Goal: Task Accomplishment & Management: Manage account settings

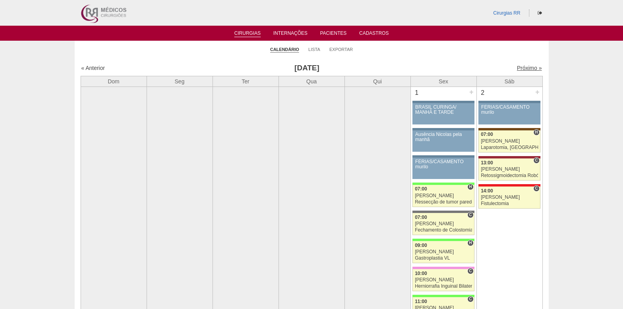
click at [517, 68] on link "Próximo »" at bounding box center [529, 68] width 25 height 6
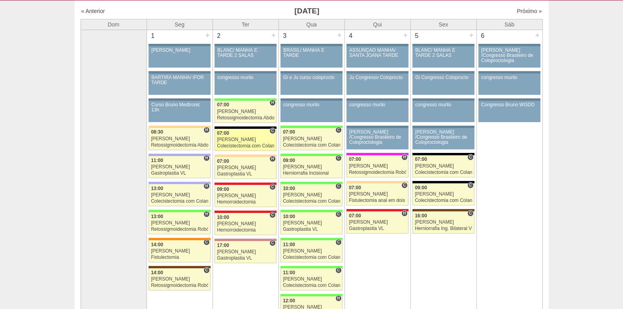
scroll to position [79, 0]
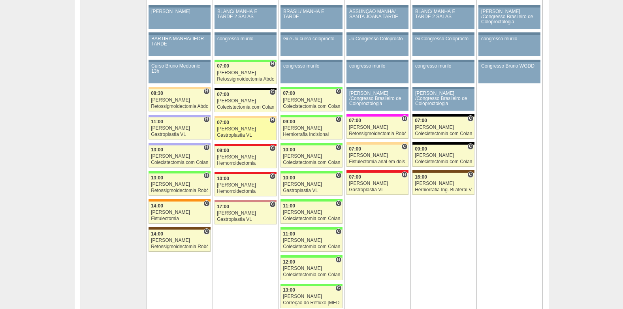
click at [237, 124] on div "07:00" at bounding box center [245, 122] width 57 height 5
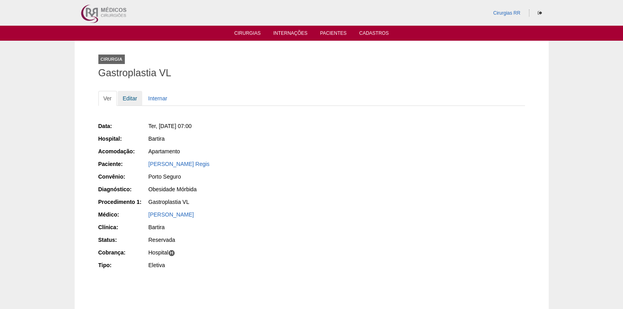
click at [126, 97] on link "Editar" at bounding box center [130, 98] width 25 height 15
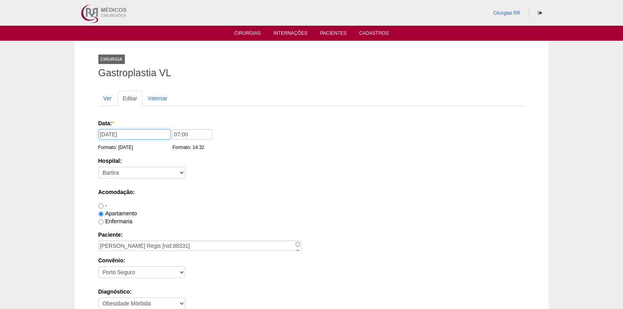
drag, startPoint x: 104, startPoint y: 132, endPoint x: 95, endPoint y: 166, distance: 35.5
click at [103, 136] on input "02/09/2025" at bounding box center [134, 134] width 72 height 10
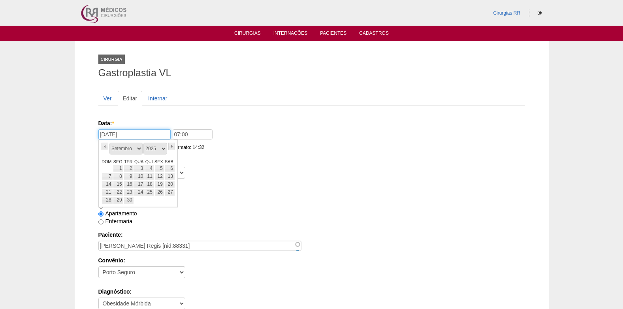
type input "01/09/2025"
click at [362, 204] on div "-" at bounding box center [311, 206] width 427 height 8
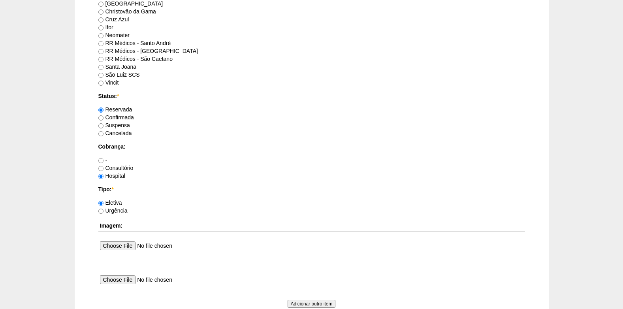
scroll to position [553, 0]
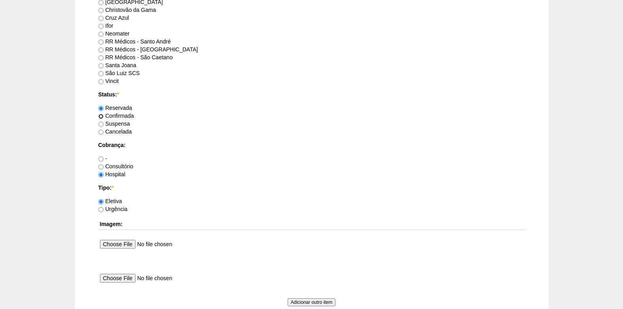
click at [102, 116] on input "Confirmada" at bounding box center [100, 116] width 5 height 5
radio input "true"
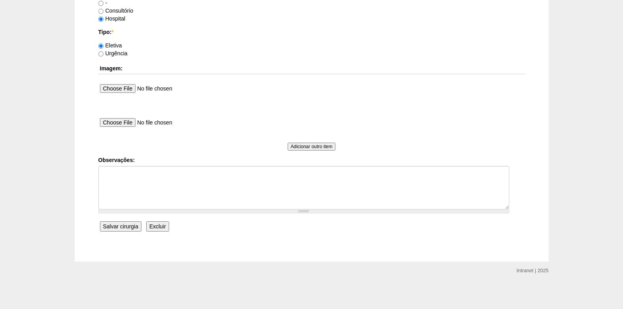
scroll to position [709, 0]
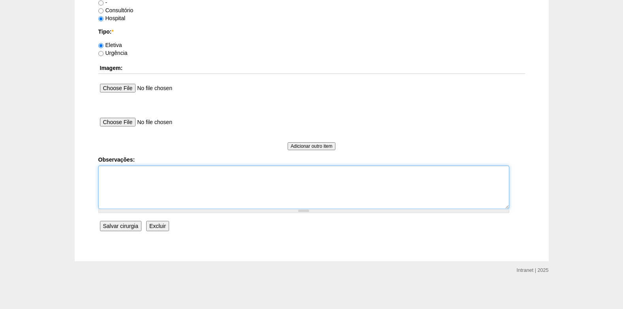
click at [144, 199] on textarea "Observações:" at bounding box center [303, 187] width 411 height 43
type textarea "c"
type textarea "COBRANÇA HOSPITAL"
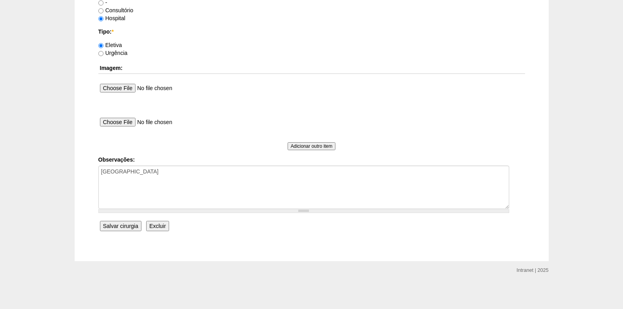
click at [126, 229] on input "Salvar cirurgia" at bounding box center [120, 226] width 41 height 10
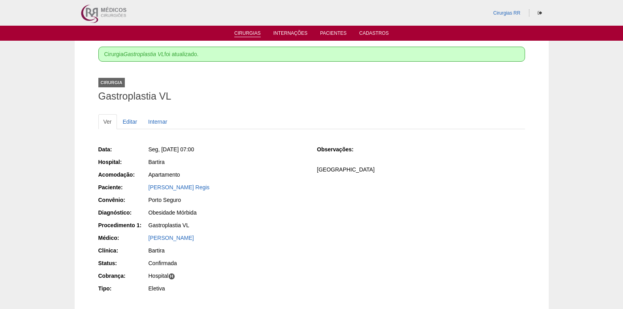
click at [248, 32] on link "Cirurgias" at bounding box center [247, 33] width 26 height 7
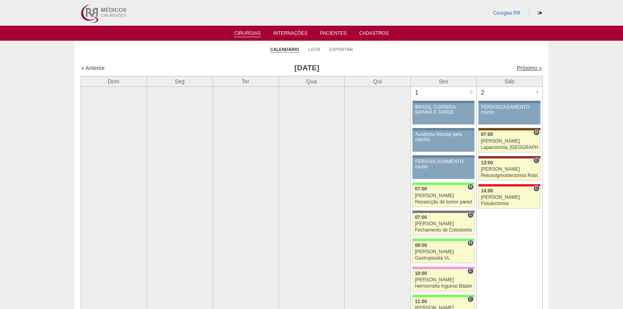
click at [524, 68] on link "Próximo »" at bounding box center [529, 68] width 25 height 6
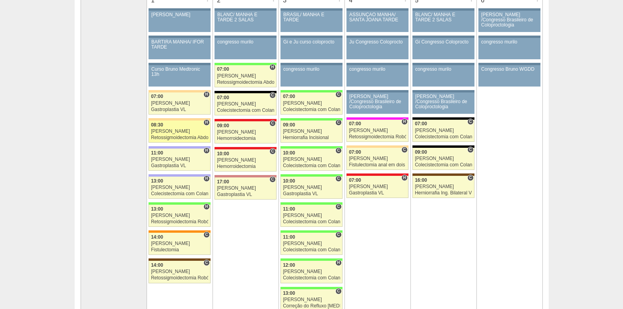
scroll to position [79, 0]
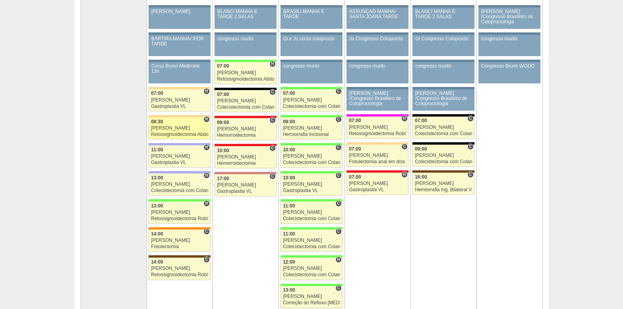
click at [165, 131] on link "87918 Cirurgias RR H 08:30 Felipe Rossi Retossigmoidectomia Abdominal VL Hospit…" at bounding box center [180, 128] width 62 height 22
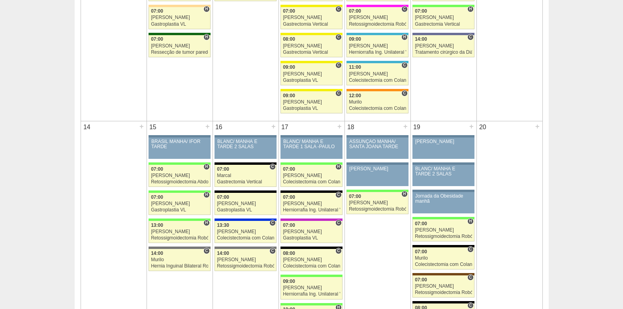
scroll to position [435, 0]
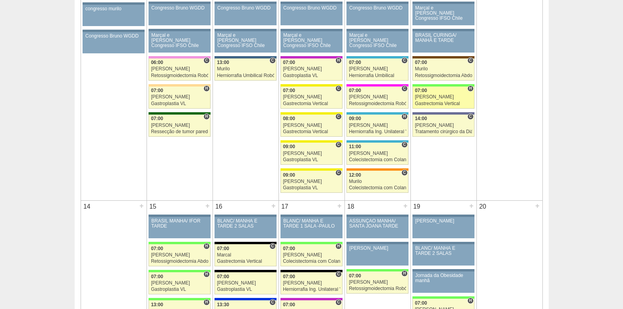
click at [432, 96] on div "[PERSON_NAME]" at bounding box center [443, 96] width 57 height 5
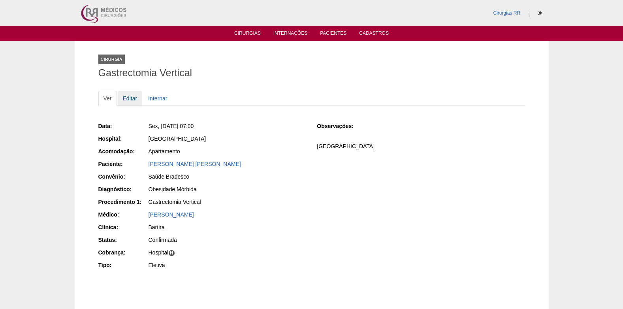
click at [131, 98] on link "Editar" at bounding box center [130, 98] width 25 height 15
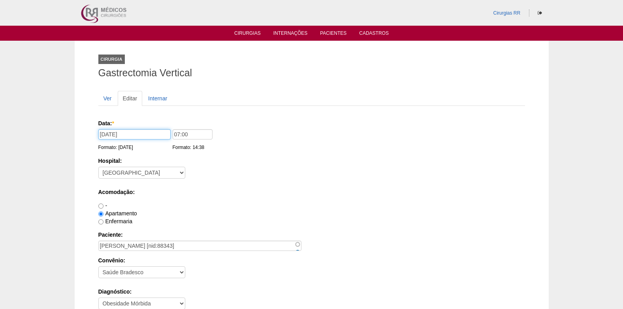
click at [106, 135] on input "12/09/2025" at bounding box center [134, 134] width 72 height 10
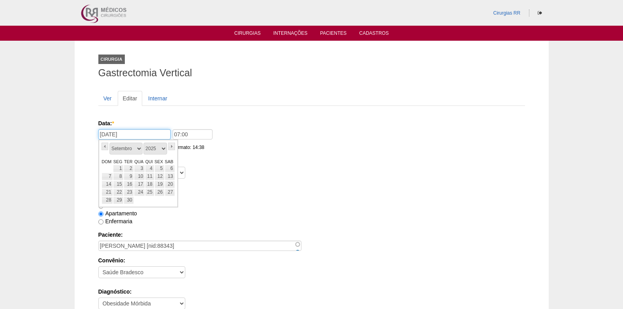
type input "[DATE]"
click at [298, 170] on div "Hospital: - Nenhum - 9 de Julho Albert Einstein Alvorada América Assunção Barti…" at bounding box center [311, 170] width 427 height 26
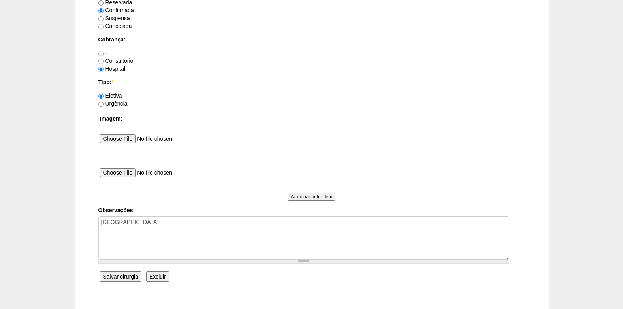
scroll to position [709, 0]
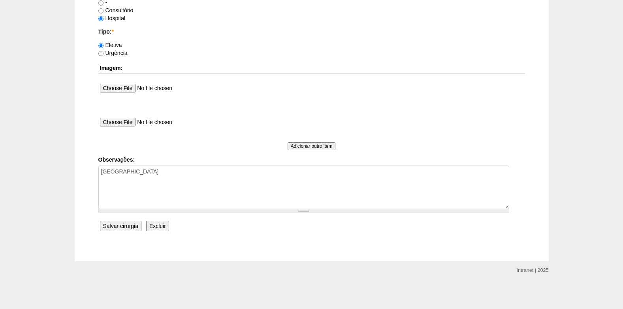
click at [121, 224] on input "Salvar cirurgia" at bounding box center [120, 226] width 41 height 10
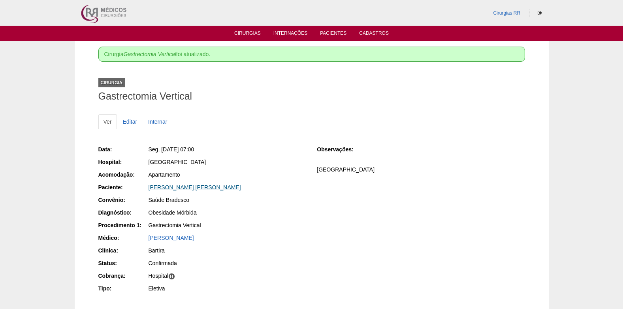
click at [168, 185] on link "Andrea Dias Rhein" at bounding box center [195, 187] width 92 height 6
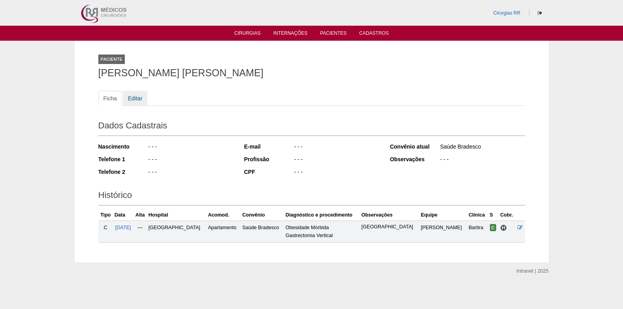
click at [129, 96] on link "Editar" at bounding box center [135, 98] width 25 height 15
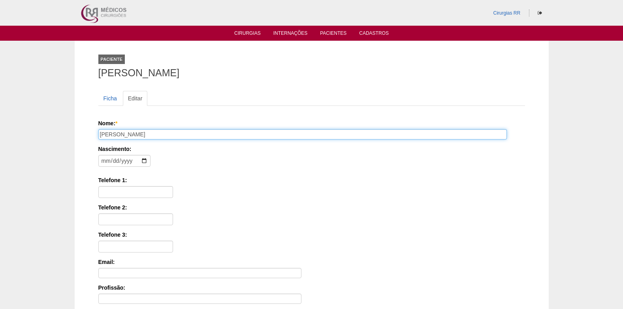
click at [114, 136] on input "Andrea Dias Rhein" at bounding box center [302, 134] width 409 height 10
type input "[PERSON_NAME]"
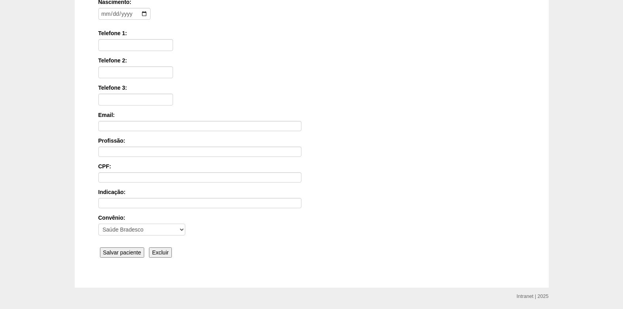
scroll to position [173, 0]
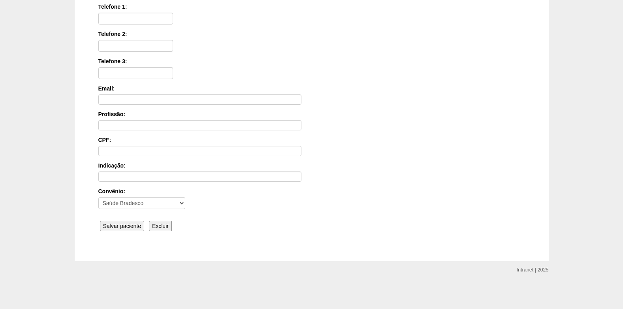
click at [127, 223] on input "Salvar paciente" at bounding box center [122, 226] width 45 height 10
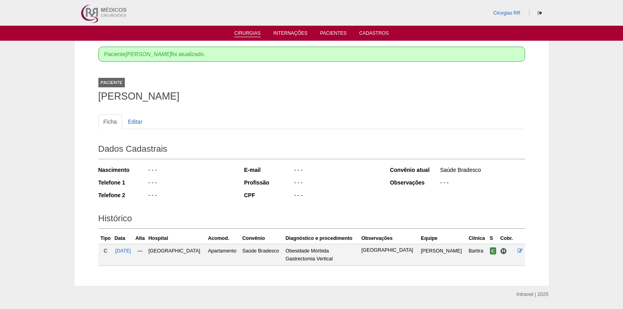
click at [245, 33] on link "Cirurgias" at bounding box center [247, 33] width 26 height 7
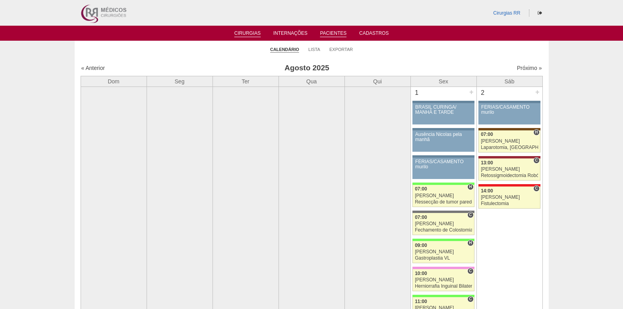
click at [331, 37] on link "Pacientes" at bounding box center [333, 33] width 26 height 7
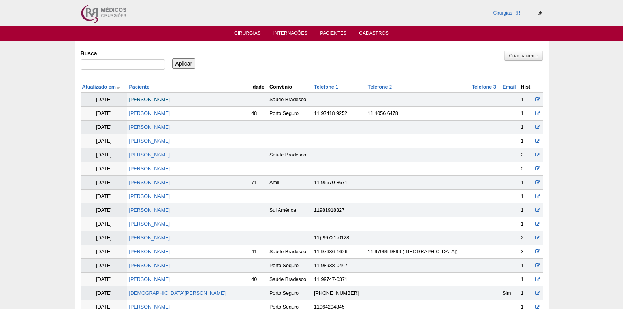
click at [156, 101] on link "[PERSON_NAME]" at bounding box center [149, 100] width 41 height 6
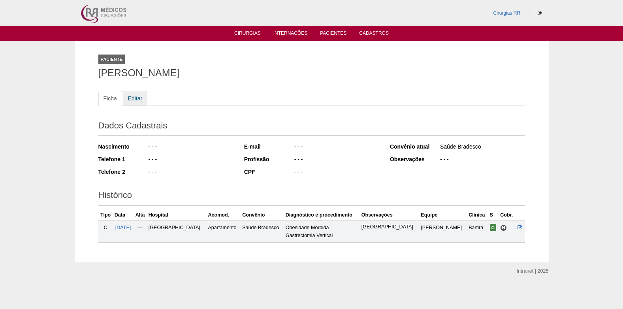
click at [134, 101] on link "Editar" at bounding box center [135, 98] width 25 height 15
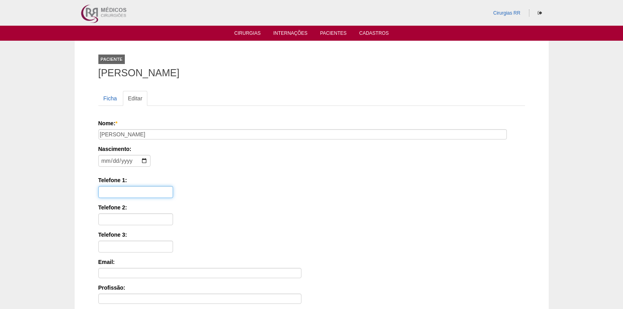
click at [121, 192] on input "Telefone 1:" at bounding box center [135, 192] width 75 height 12
paste input "11989972703"
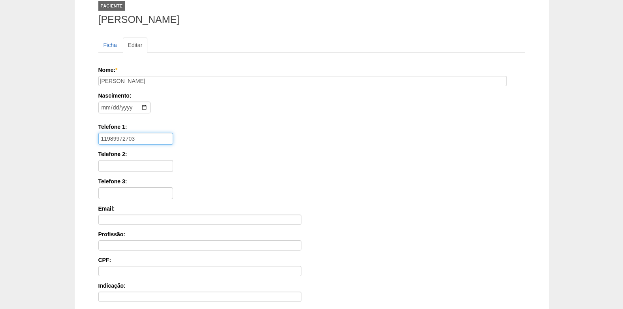
scroll to position [173, 0]
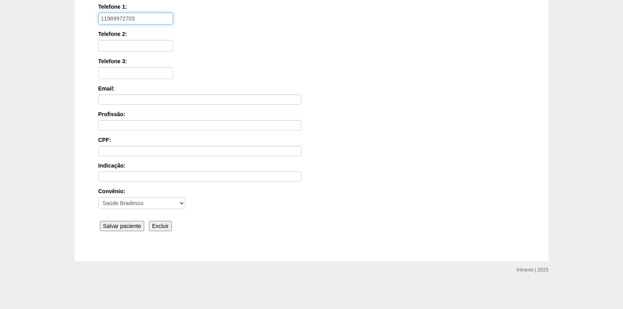
type input "11989972703"
click at [128, 222] on input "Salvar paciente" at bounding box center [122, 226] width 45 height 10
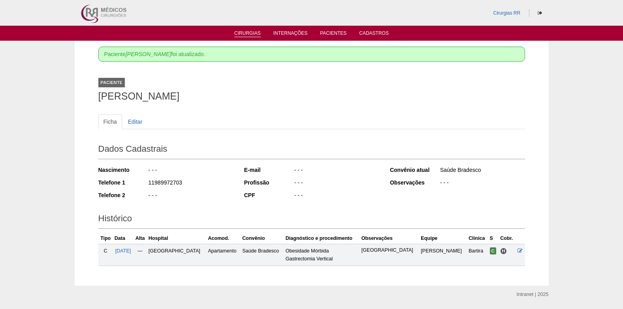
click at [242, 35] on link "Cirurgias" at bounding box center [247, 33] width 26 height 7
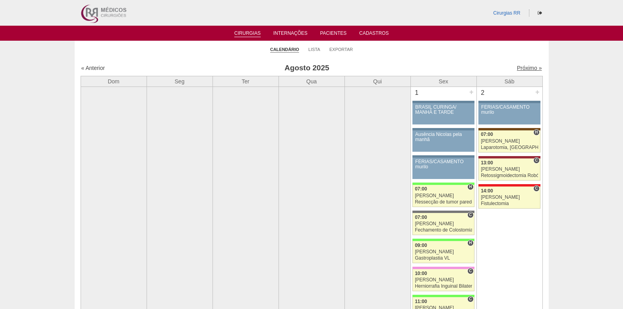
click at [526, 66] on link "Próximo »" at bounding box center [529, 68] width 25 height 6
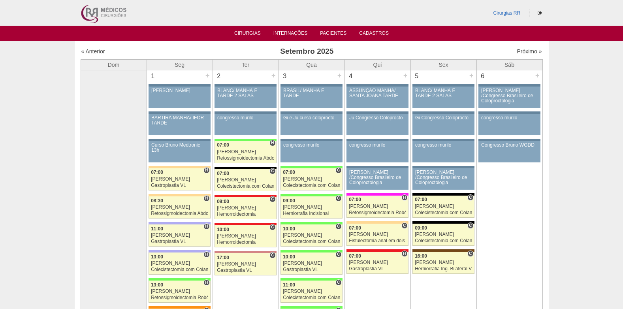
click at [252, 33] on link "Cirurgias" at bounding box center [247, 33] width 26 height 7
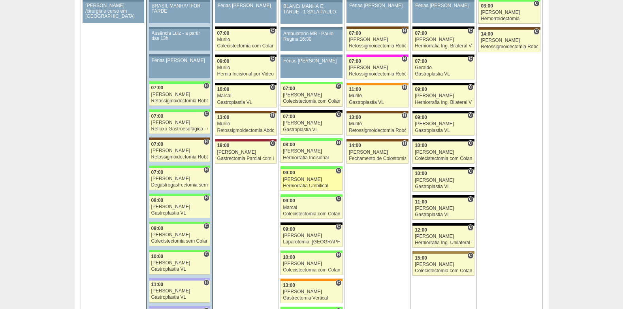
scroll to position [1304, 0]
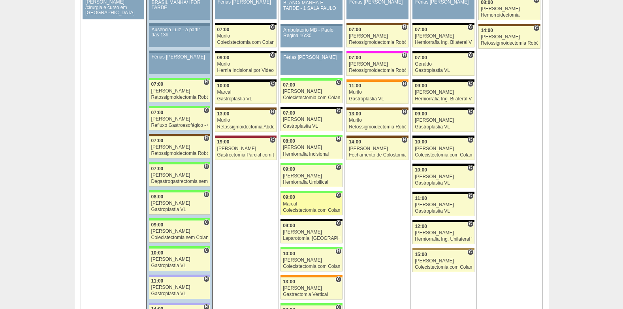
click at [303, 203] on div "Marcal" at bounding box center [311, 204] width 57 height 5
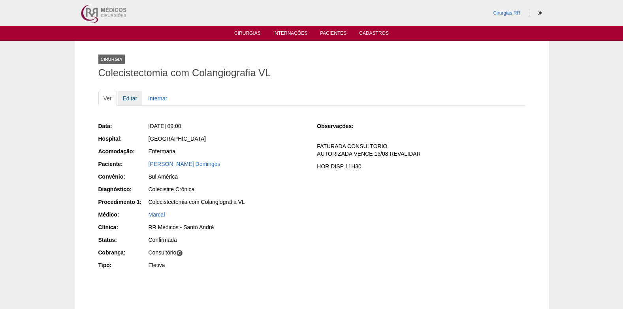
click at [127, 98] on link "Editar" at bounding box center [130, 98] width 25 height 15
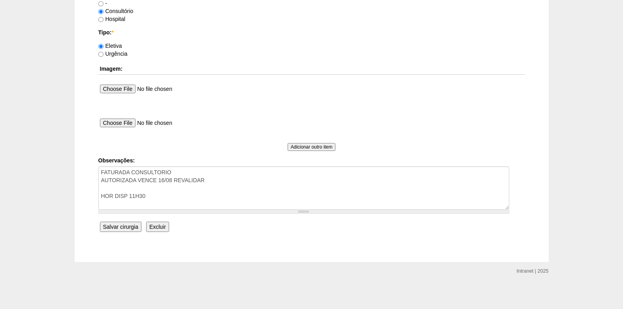
scroll to position [709, 0]
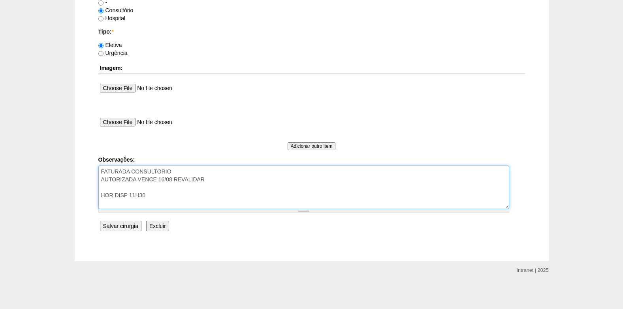
drag, startPoint x: 213, startPoint y: 183, endPoint x: 158, endPoint y: 182, distance: 54.1
click at [158, 182] on textarea "FATURADA CONSULTORIO AUTORIZADA VENCE 16/08 REVALIDAR HOR DISP 11H30" at bounding box center [303, 187] width 411 height 43
type textarea "FATURADA CONSULTORIO AUTORIZADA VENCE 17/09 HOR DISP 11H30"
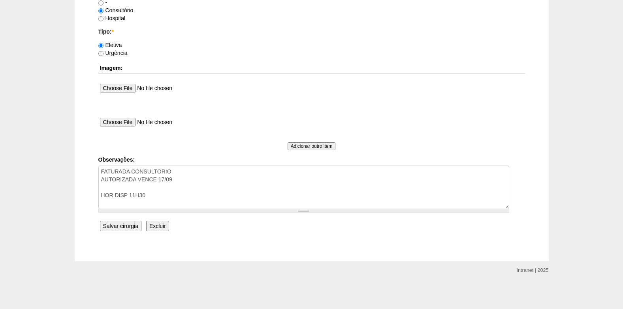
click at [117, 226] on input "Salvar cirurgia" at bounding box center [120, 226] width 41 height 10
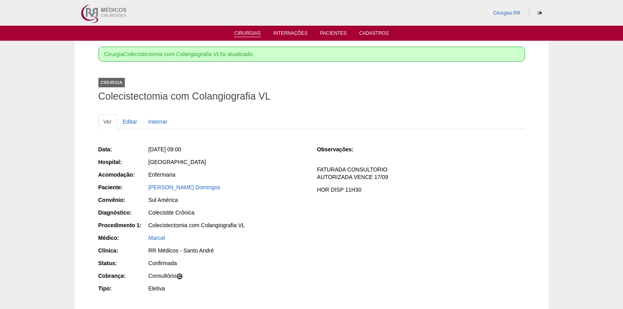
click at [244, 35] on link "Cirurgias" at bounding box center [247, 33] width 26 height 7
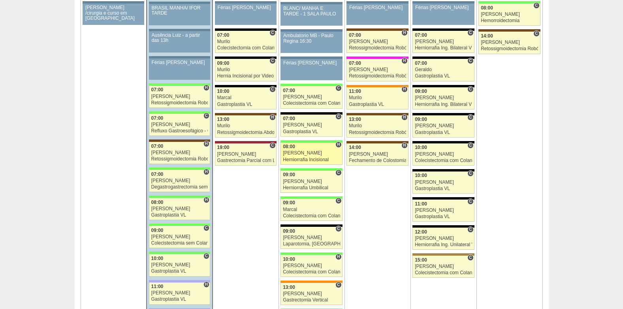
scroll to position [1304, 0]
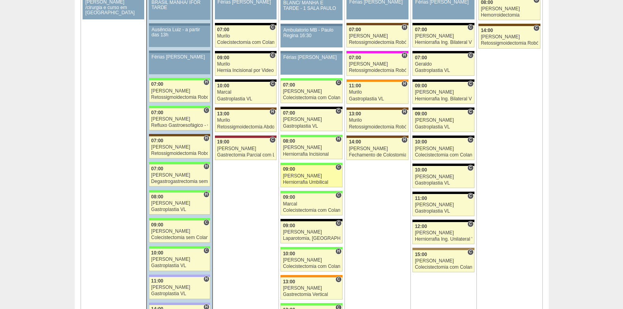
click at [313, 185] on div "Herniorrafia Umbilical" at bounding box center [311, 182] width 57 height 5
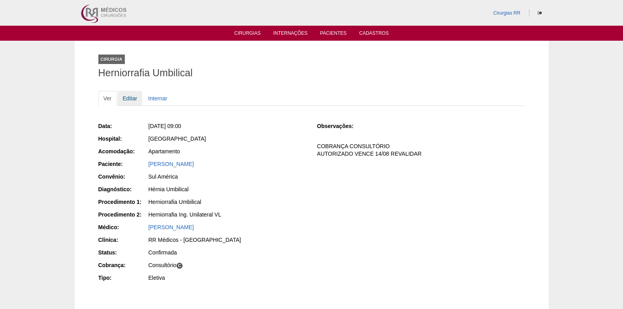
click at [128, 99] on link "Editar" at bounding box center [130, 98] width 25 height 15
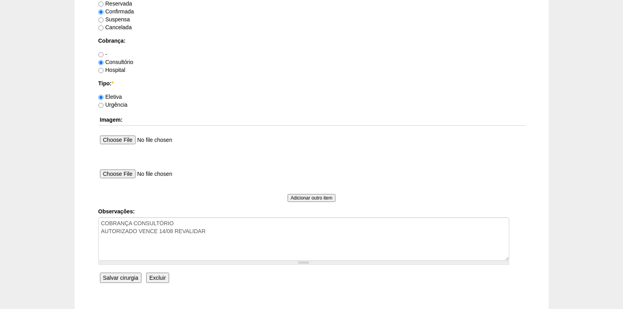
scroll to position [672, 0]
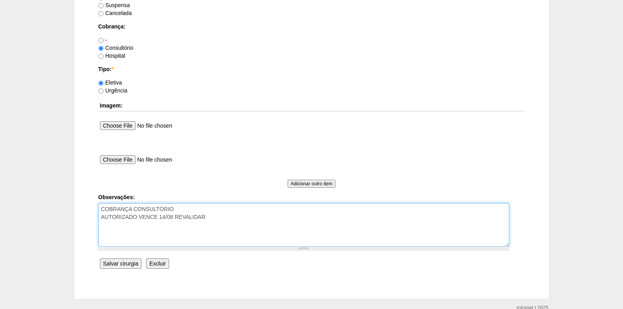
drag, startPoint x: 213, startPoint y: 220, endPoint x: 171, endPoint y: 221, distance: 42.3
click at [171, 221] on textarea "COBRANÇA CONSULTÓRIO AUTORIZADO VENCE 14/08 REVALIDAR" at bounding box center [303, 224] width 411 height 43
type textarea "COBRANÇA CONSULTÓRIO AUTORIZADO VENCE 14/09"
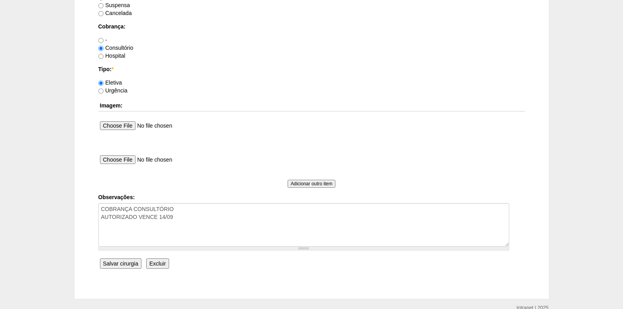
click at [119, 262] on input "Salvar cirurgia" at bounding box center [120, 263] width 41 height 10
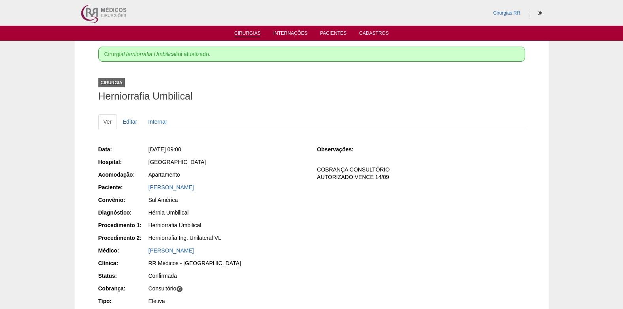
click at [241, 30] on link "Cirurgias" at bounding box center [247, 33] width 26 height 7
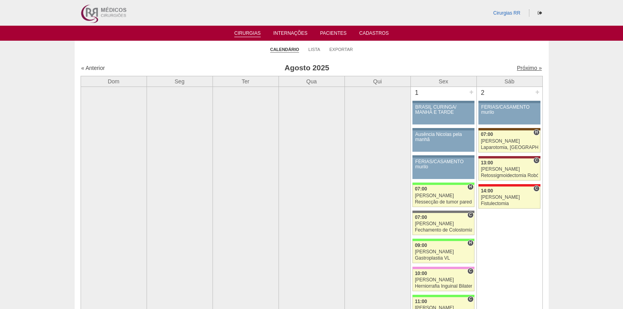
click at [521, 68] on link "Próximo »" at bounding box center [529, 68] width 25 height 6
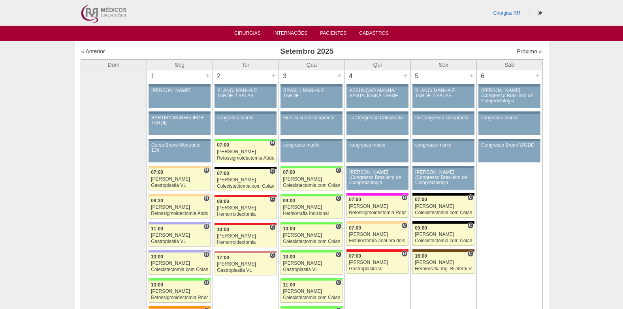
click at [100, 52] on link "« Anterior" at bounding box center [93, 51] width 24 height 6
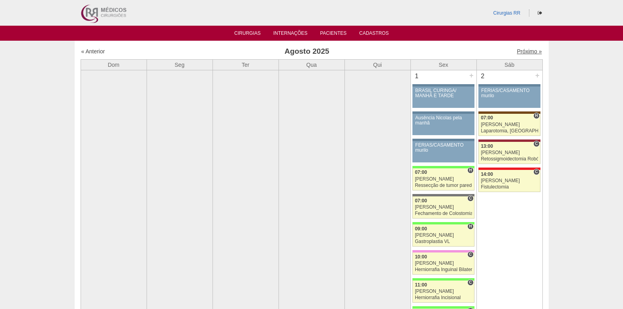
click at [518, 51] on link "Próximo »" at bounding box center [529, 51] width 25 height 6
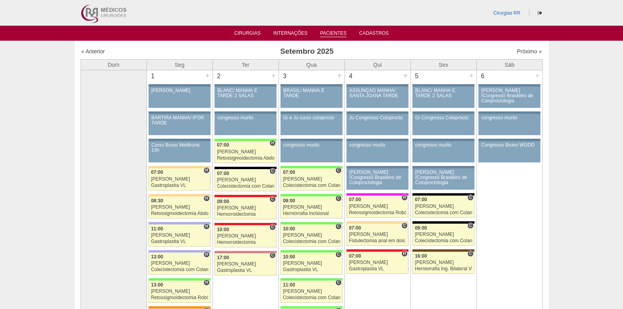
click at [334, 33] on link "Pacientes" at bounding box center [333, 33] width 26 height 7
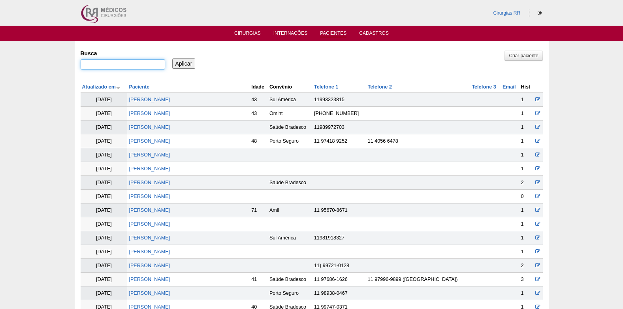
click at [138, 67] on input "Busca" at bounding box center [123, 64] width 85 height 10
paste input "[PERSON_NAME]"
type input "[PERSON_NAME]"
click at [186, 63] on input "Aplicar" at bounding box center [183, 63] width 23 height 10
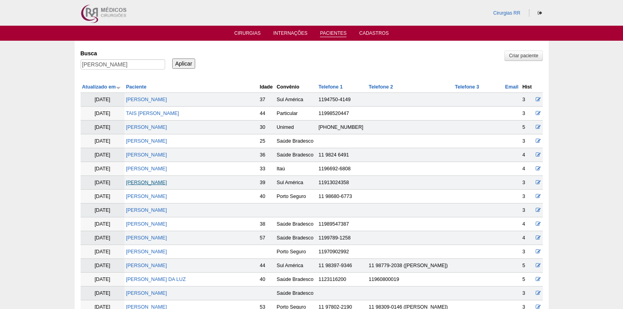
click at [145, 183] on link "[PERSON_NAME]" at bounding box center [146, 183] width 41 height 6
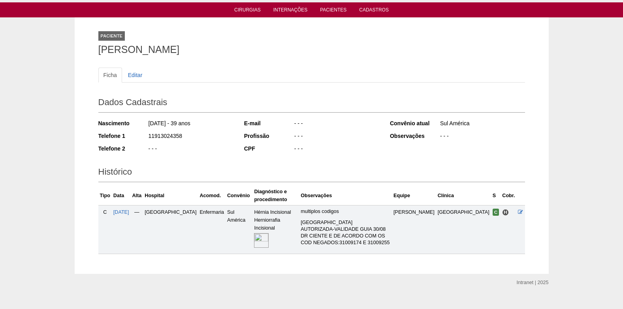
scroll to position [36, 0]
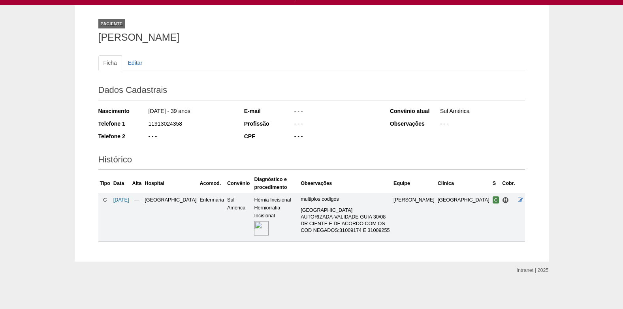
click at [129, 198] on span "20/08/2025" at bounding box center [121, 200] width 16 height 6
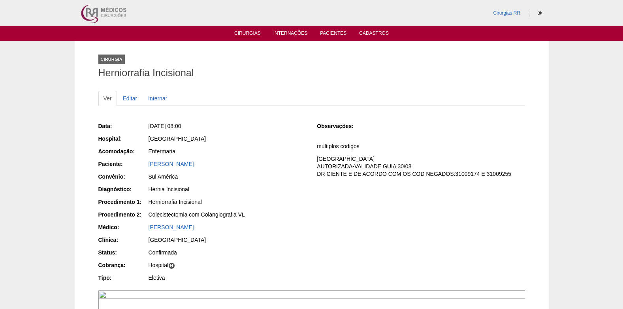
click at [251, 32] on link "Cirurgias" at bounding box center [247, 33] width 26 height 7
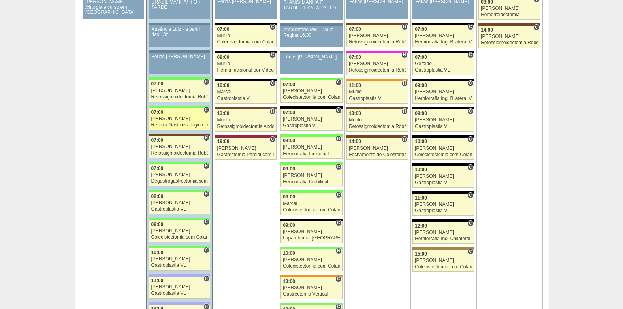
scroll to position [1304, 0]
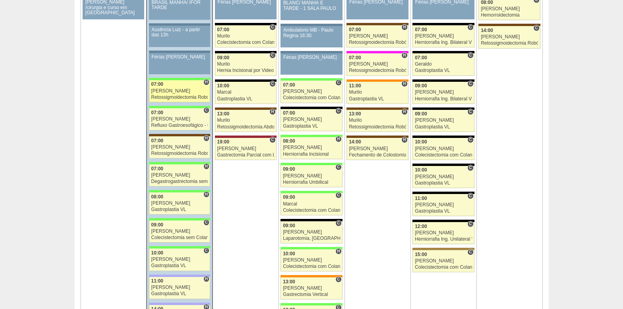
click at [171, 94] on link "85954 Cirurgias RR H 07:00 [PERSON_NAME] Retossigmoidectomia Robótica Hospital …" at bounding box center [179, 91] width 61 height 22
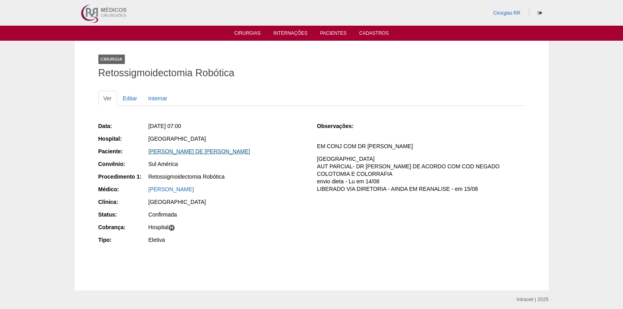
click at [212, 149] on link "[PERSON_NAME] DE [PERSON_NAME]" at bounding box center [200, 151] width 102 height 6
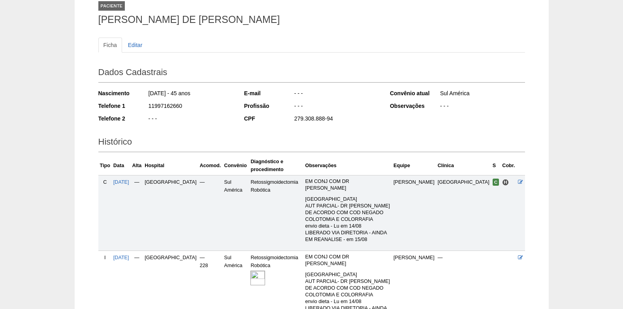
scroll to position [109, 0]
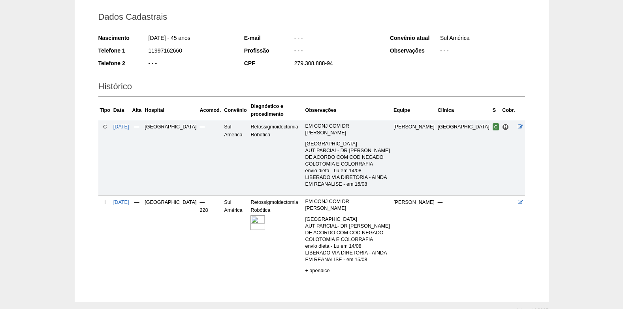
click at [251, 215] on img at bounding box center [258, 222] width 15 height 15
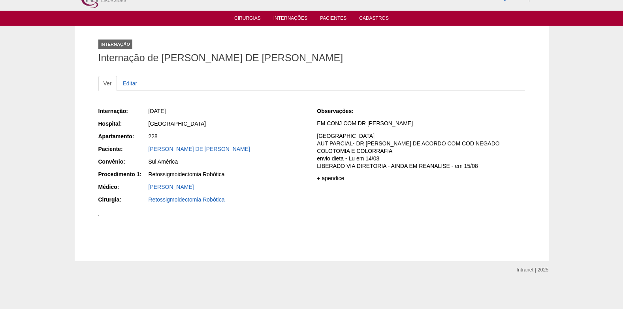
scroll to position [277, 0]
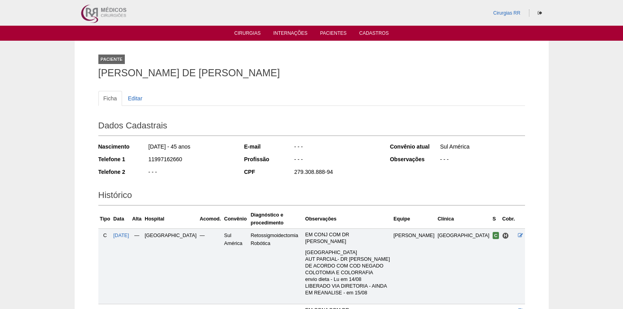
scroll to position [109, 0]
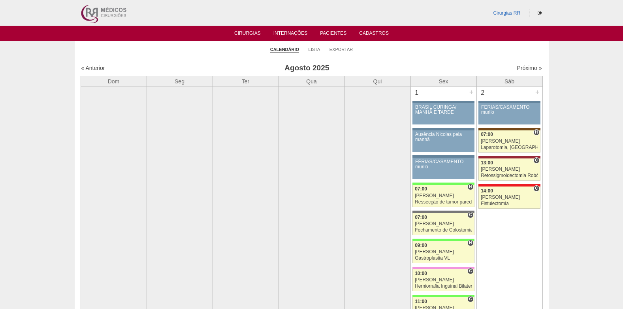
scroll to position [1304, 0]
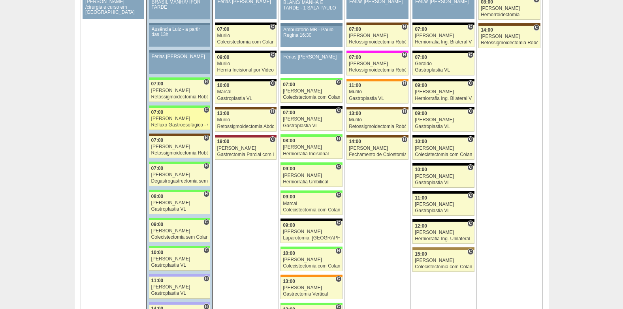
click at [168, 121] on link "87165 Bruno C 07:00 Bruno Refluxo Gastroesofágico - Cirurgia VL Hospital Brasil…" at bounding box center [179, 119] width 61 height 22
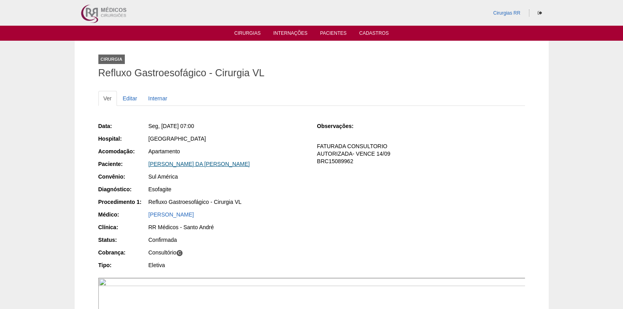
click at [187, 162] on link "[PERSON_NAME] DA [PERSON_NAME]" at bounding box center [200, 164] width 102 height 6
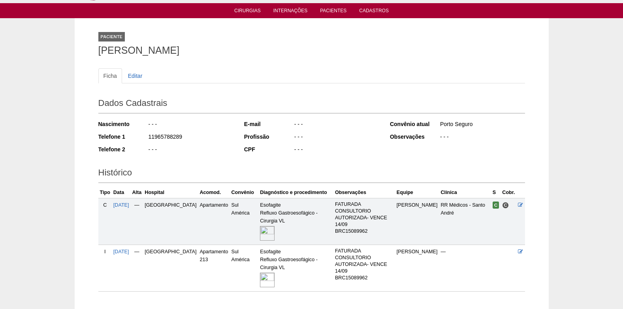
scroll to position [57, 0]
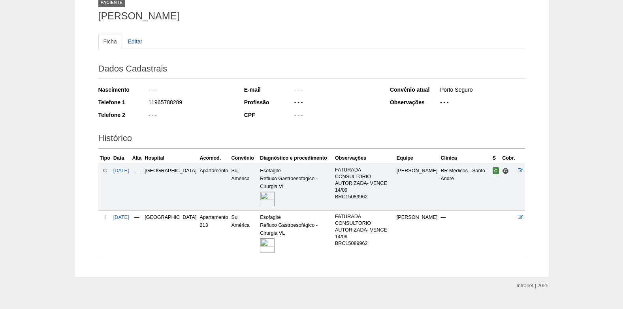
click at [260, 238] on img at bounding box center [267, 245] width 15 height 15
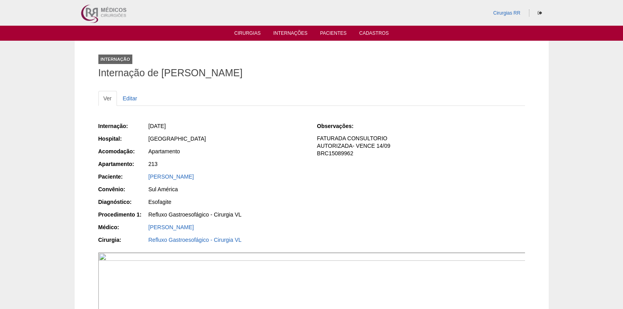
scroll to position [198, 0]
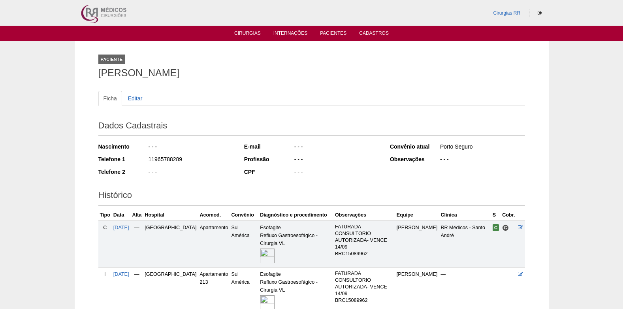
scroll to position [55, 0]
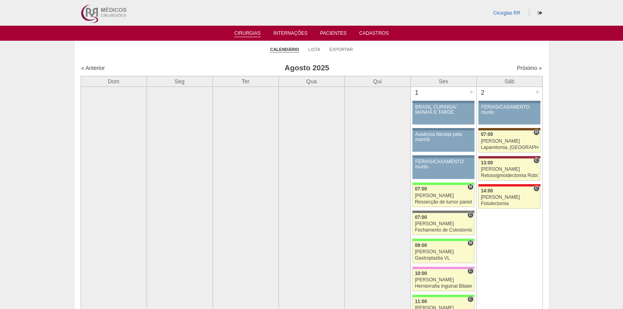
scroll to position [1305, 0]
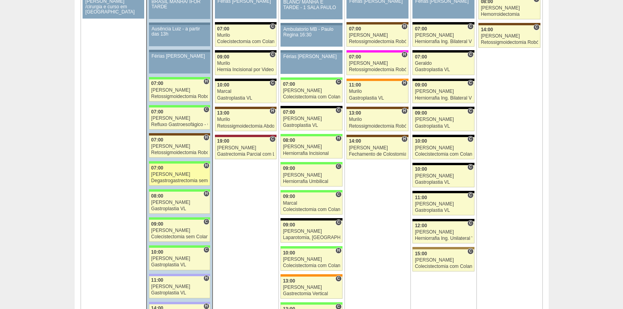
click at [167, 175] on div "[PERSON_NAME]" at bounding box center [179, 174] width 57 height 5
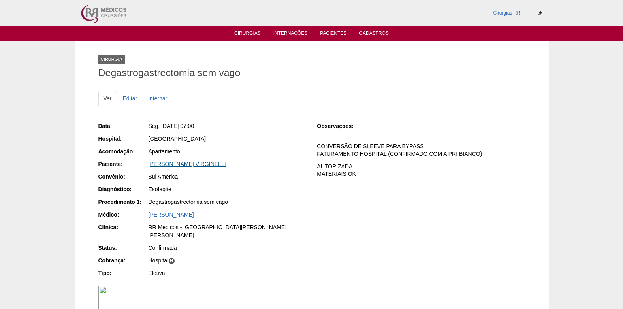
click at [174, 163] on link "[PERSON_NAME] VIRGINELLI" at bounding box center [187, 164] width 77 height 6
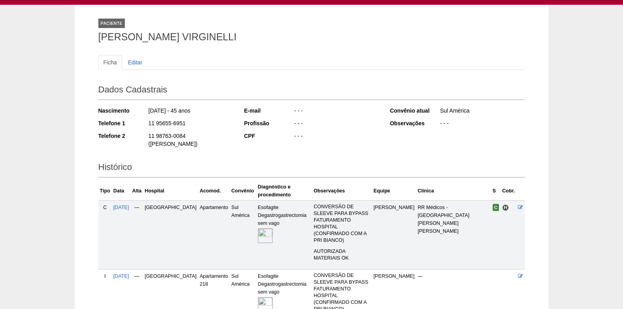
scroll to position [84, 0]
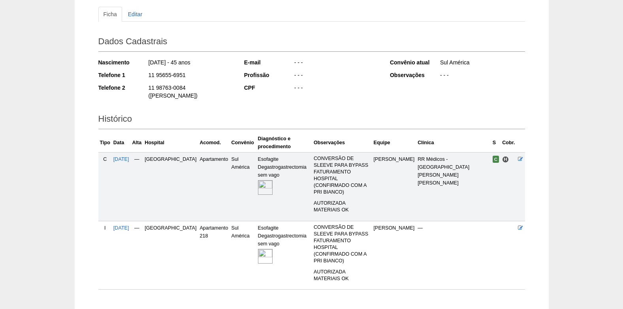
click at [258, 249] on img at bounding box center [265, 256] width 15 height 15
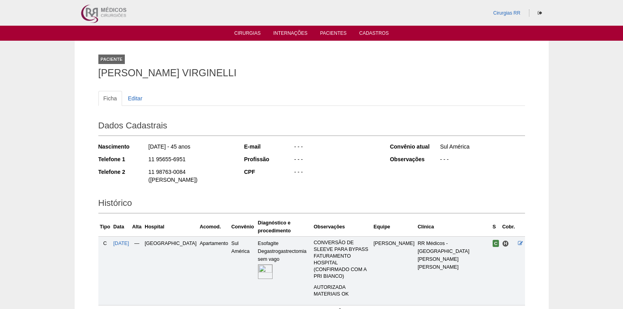
scroll to position [84, 0]
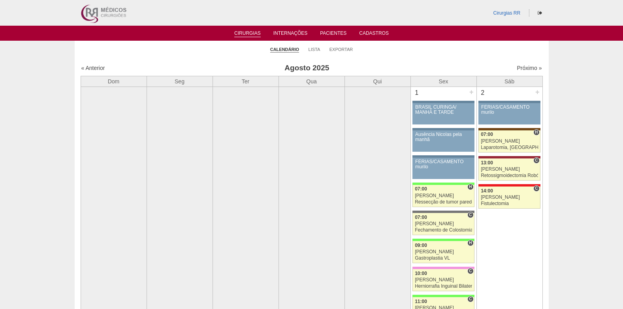
scroll to position [1305, 0]
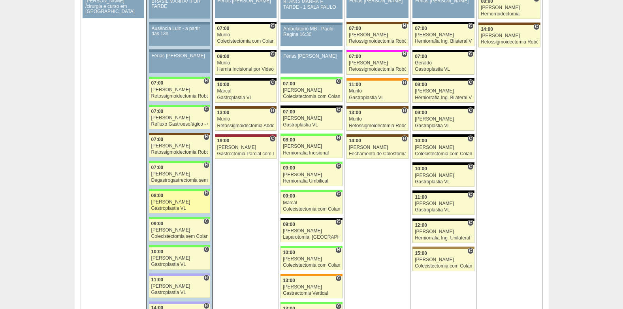
click at [168, 197] on div "08:00" at bounding box center [179, 195] width 57 height 5
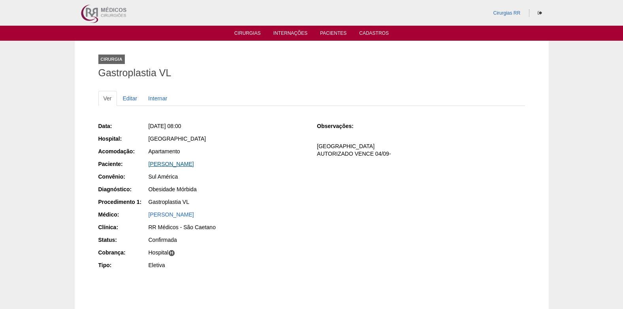
click at [174, 163] on link "[PERSON_NAME]" at bounding box center [171, 164] width 45 height 6
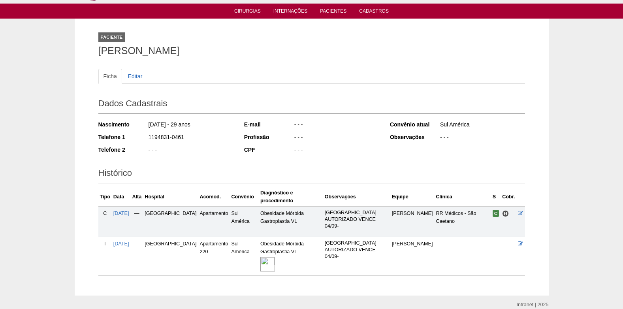
scroll to position [42, 0]
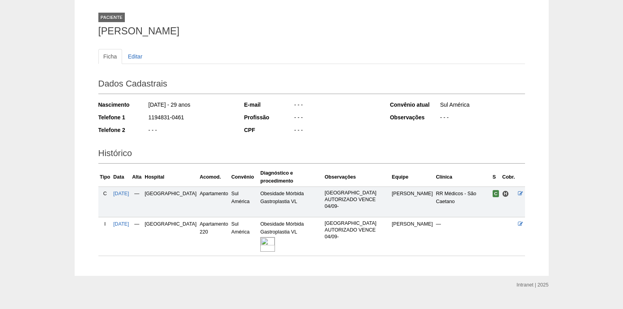
click at [260, 237] on img at bounding box center [267, 244] width 15 height 15
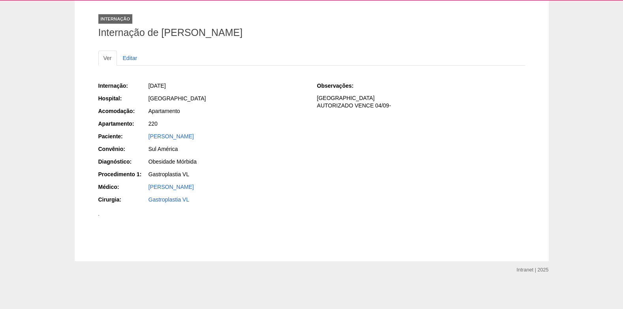
scroll to position [79, 0]
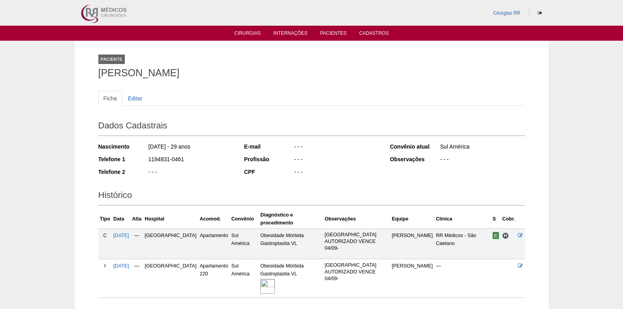
scroll to position [42, 0]
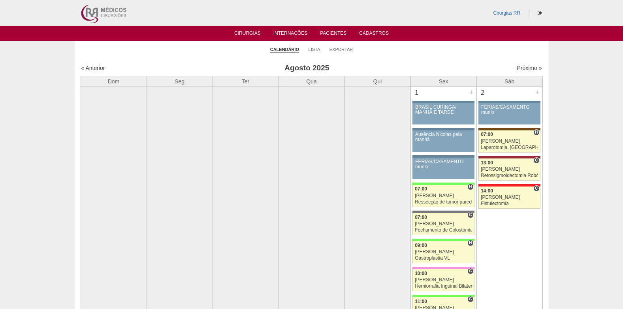
scroll to position [1305, 0]
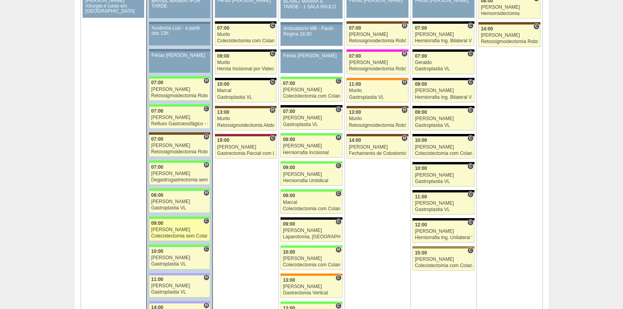
click at [170, 231] on div "[PERSON_NAME]" at bounding box center [179, 229] width 57 height 5
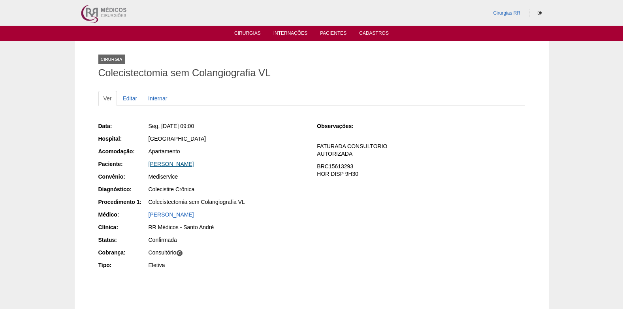
click at [177, 162] on link "[PERSON_NAME]" at bounding box center [171, 164] width 45 height 6
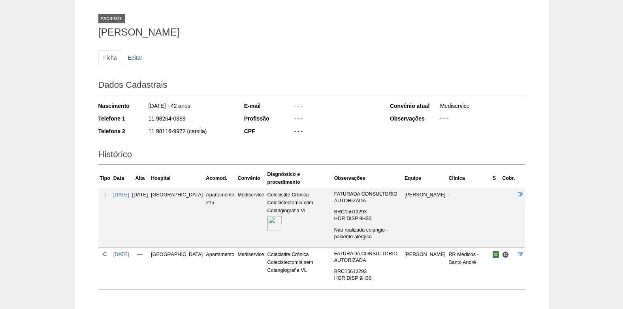
scroll to position [81, 0]
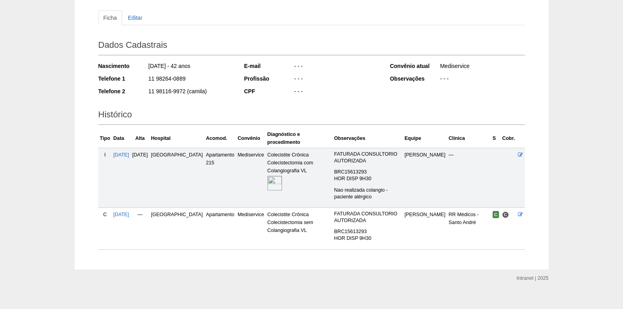
click at [267, 176] on img at bounding box center [274, 183] width 15 height 15
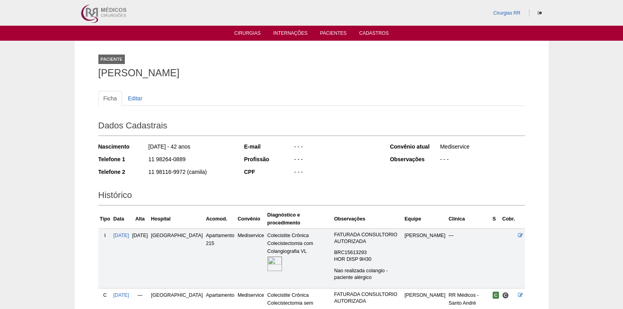
scroll to position [81, 0]
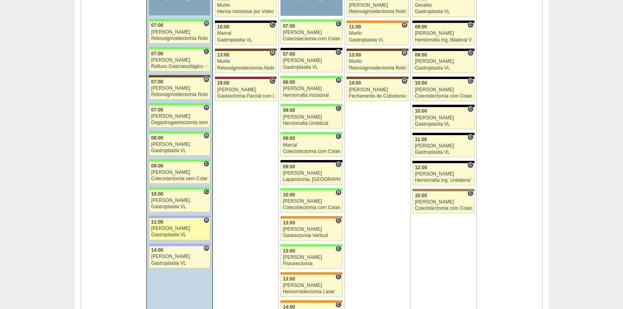
scroll to position [1385, 0]
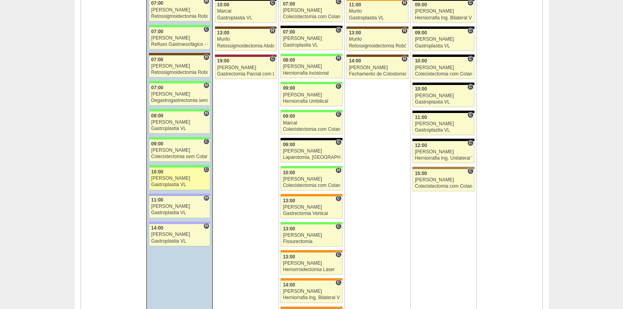
click at [173, 175] on div "10:00" at bounding box center [179, 172] width 57 height 5
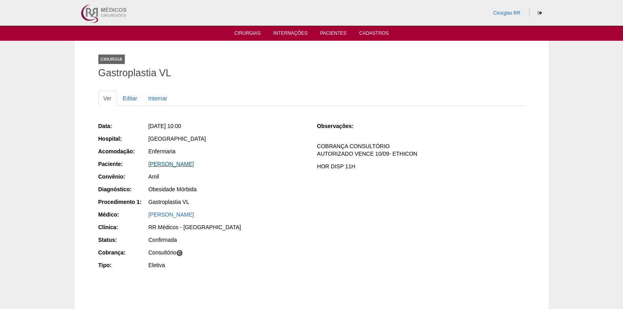
click at [162, 162] on link "Thais Oliveira de Andrade" at bounding box center [171, 164] width 45 height 6
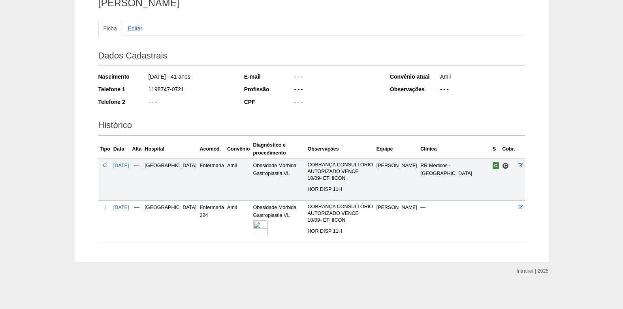
scroll to position [71, 0]
click at [253, 222] on img at bounding box center [260, 227] width 15 height 15
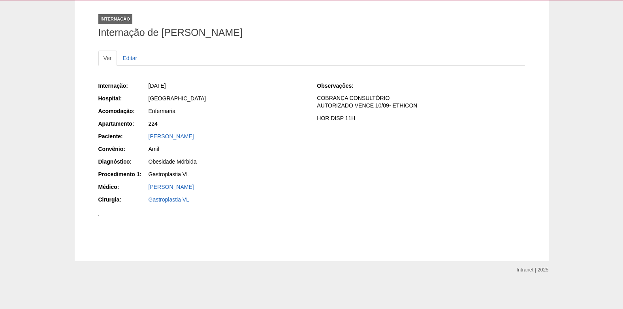
scroll to position [228, 0]
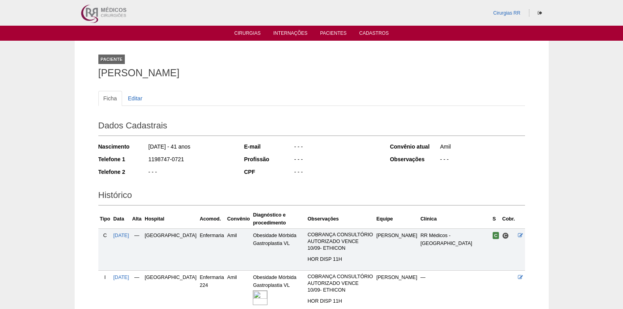
scroll to position [71, 0]
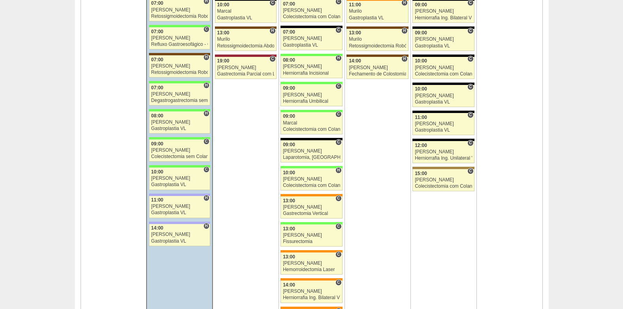
scroll to position [1385, 0]
click at [185, 179] on div "Paulo Regina" at bounding box center [179, 178] width 57 height 5
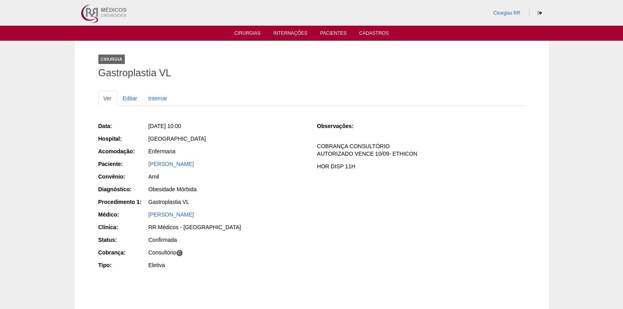
click at [6, 0] on div "Cirurgias RR" at bounding box center [311, 13] width 623 height 26
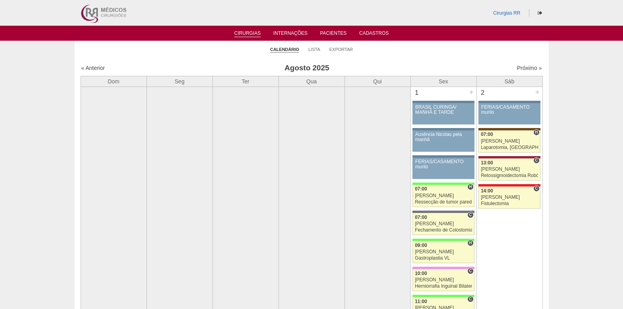
scroll to position [1385, 0]
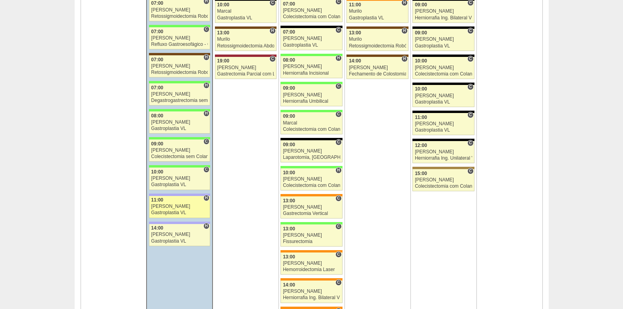
click at [176, 205] on div "[PERSON_NAME]" at bounding box center [179, 206] width 57 height 5
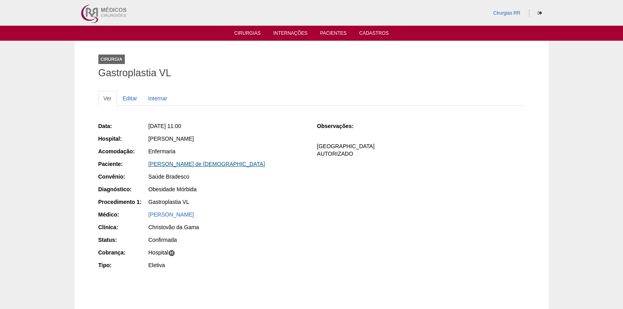
click at [186, 164] on link "[PERSON_NAME] de [DEMOGRAPHIC_DATA]" at bounding box center [207, 164] width 117 height 6
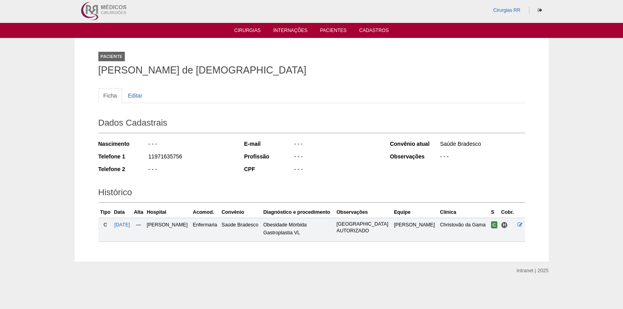
scroll to position [3, 0]
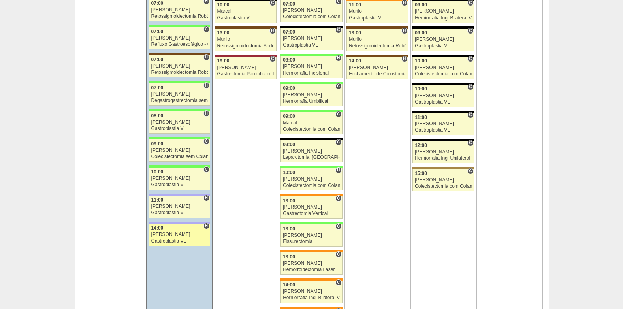
scroll to position [1385, 0]
click at [170, 234] on div "[PERSON_NAME]" at bounding box center [179, 234] width 57 height 5
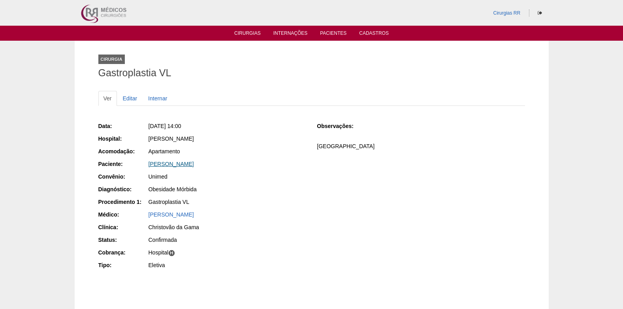
click at [181, 163] on link "[PERSON_NAME]" at bounding box center [171, 164] width 45 height 6
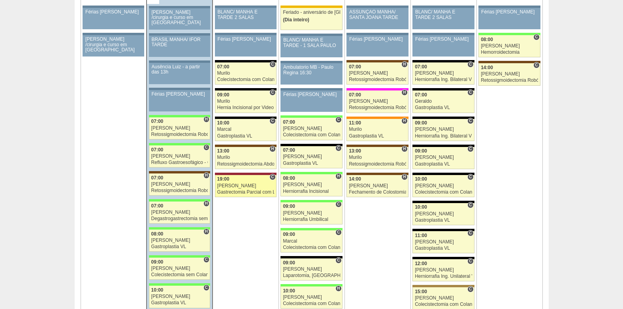
scroll to position [1266, 0]
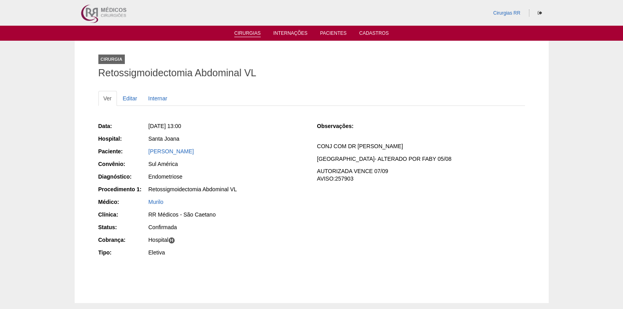
click at [251, 34] on link "Cirurgias" at bounding box center [247, 33] width 26 height 7
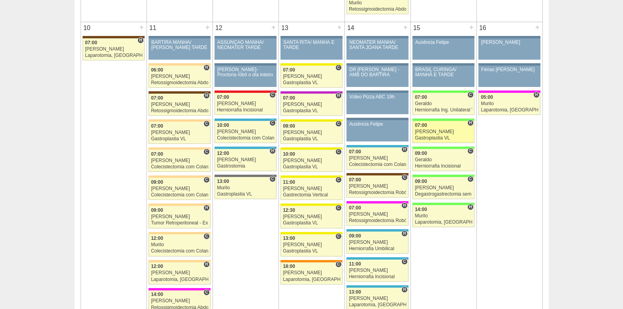
scroll to position [909, 0]
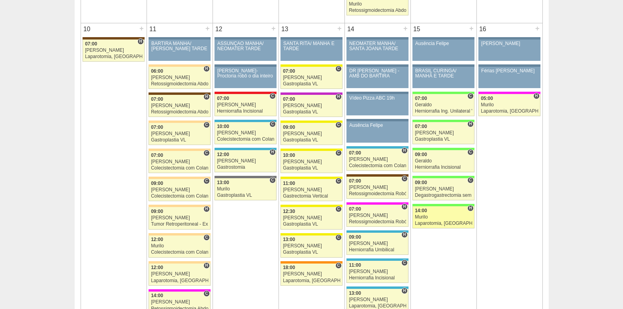
click at [444, 221] on div "Laparotomia, [GEOGRAPHIC_DATA], Drenagem, Bridas VL" at bounding box center [443, 223] width 57 height 5
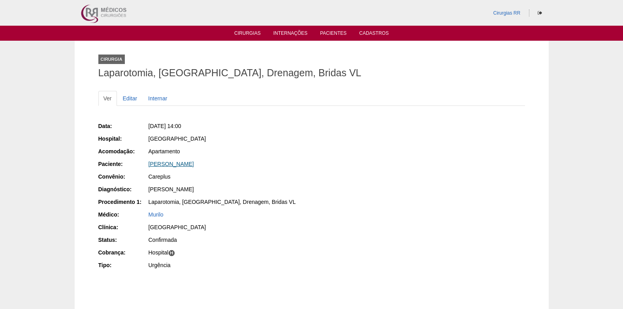
click at [185, 164] on link "Joyce Rayana Ribeiro Gonçalves" at bounding box center [171, 164] width 45 height 6
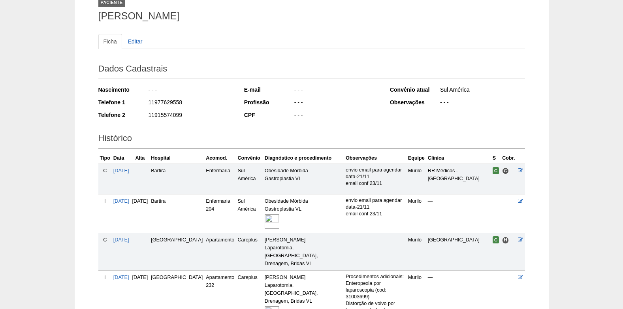
scroll to position [118, 0]
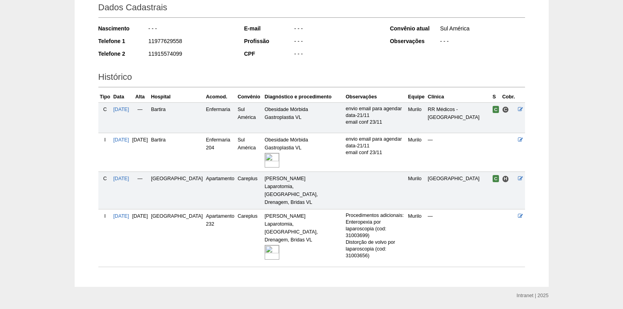
click at [265, 245] on img at bounding box center [272, 252] width 15 height 15
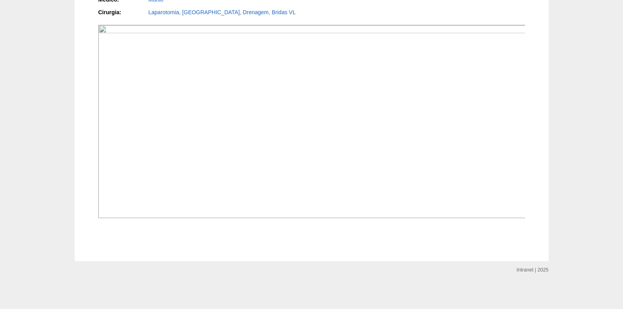
scroll to position [830, 0]
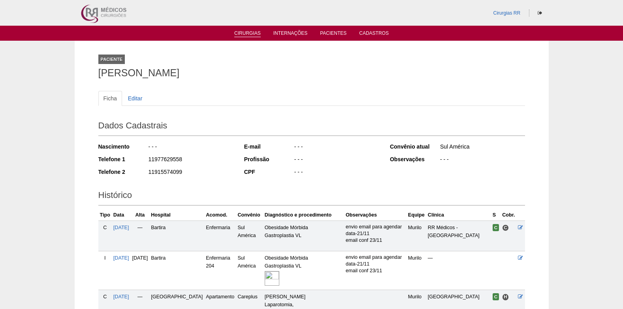
click at [246, 33] on link "Cirurgias" at bounding box center [247, 33] width 26 height 7
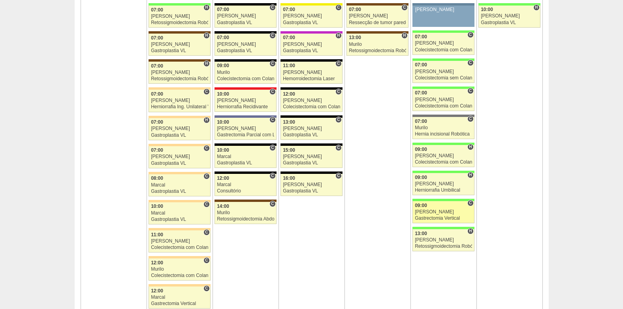
scroll to position [1818, 0]
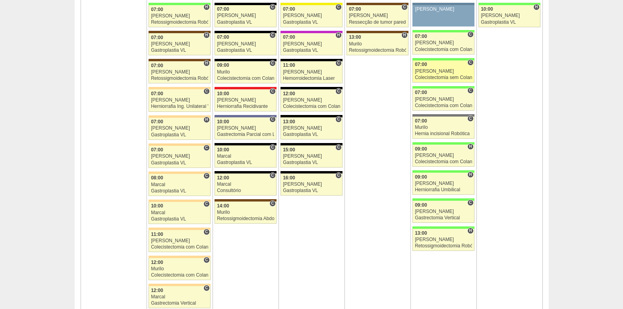
click at [458, 69] on div "[PERSON_NAME]" at bounding box center [443, 71] width 57 height 5
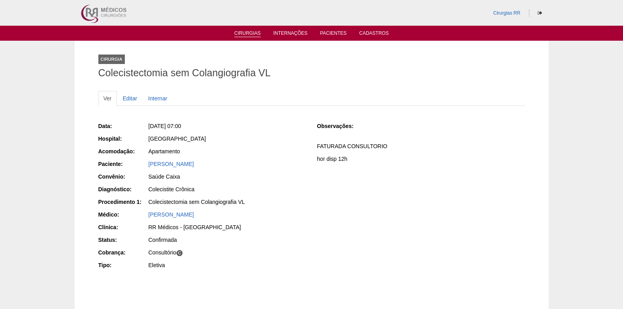
click at [246, 32] on link "Cirurgias" at bounding box center [247, 33] width 26 height 7
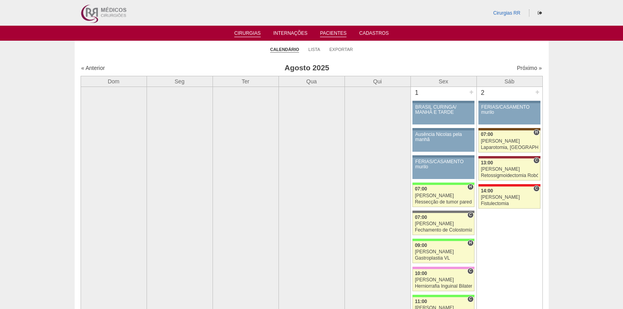
click at [333, 35] on link "Pacientes" at bounding box center [333, 33] width 26 height 7
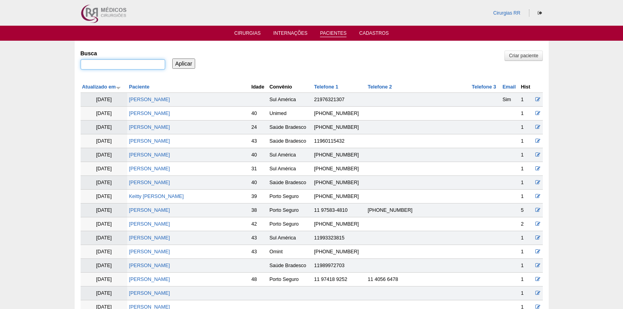
click at [118, 66] on input "Busca" at bounding box center [123, 64] width 85 height 10
paste input "ANDRESSA GOMES DE LIMA OLIVEIRA"
type input "[PERSON_NAME]"
click at [174, 65] on input "Aplicar" at bounding box center [183, 63] width 23 height 10
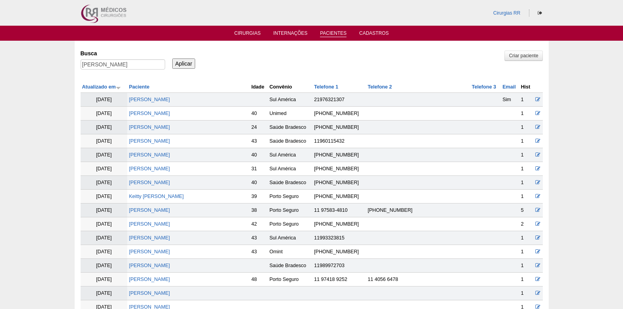
scroll to position [0, 0]
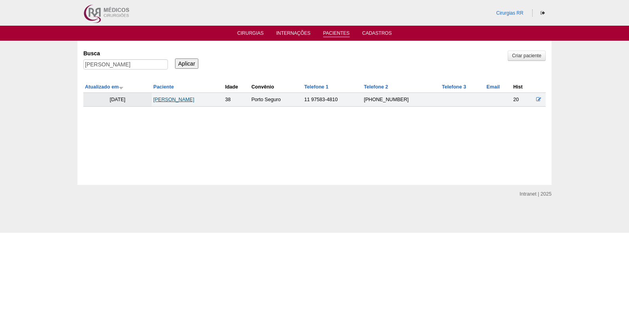
click at [187, 100] on link "[PERSON_NAME]" at bounding box center [173, 100] width 41 height 6
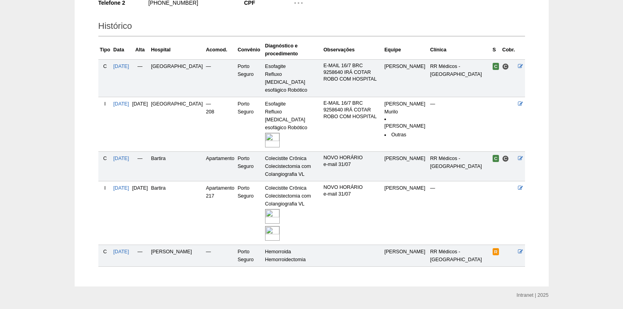
scroll to position [179, 0]
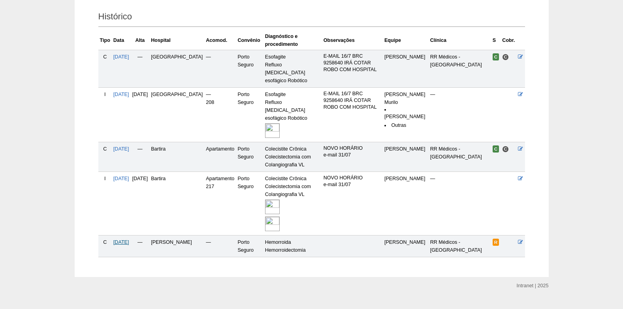
click at [127, 239] on span "[DATE]" at bounding box center [121, 242] width 16 height 6
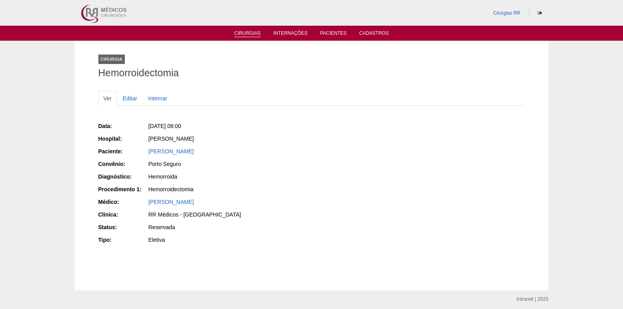
click at [248, 35] on link "Cirurgias" at bounding box center [247, 33] width 26 height 7
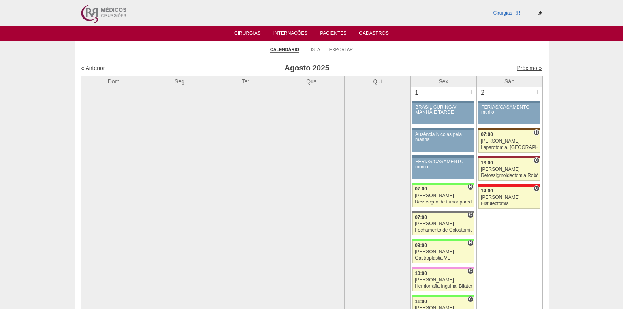
click at [527, 69] on link "Próximo »" at bounding box center [529, 68] width 25 height 6
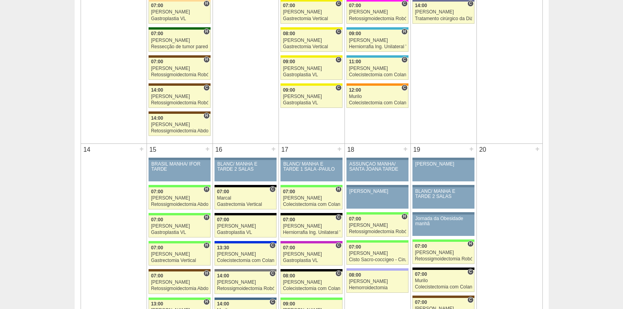
scroll to position [672, 0]
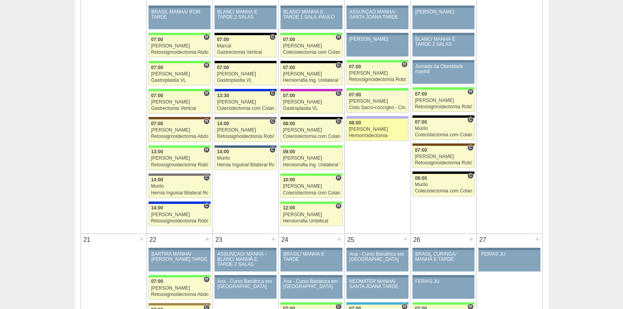
click at [373, 125] on div "08:00" at bounding box center [377, 123] width 57 height 5
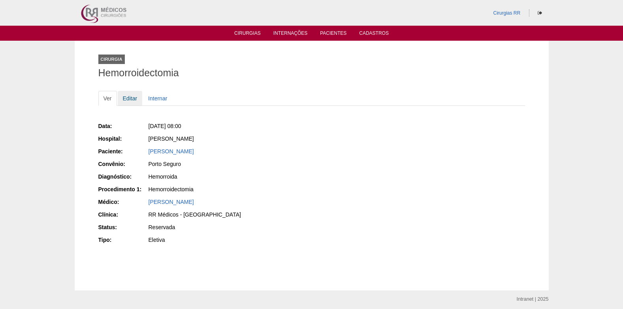
click at [129, 98] on link "Editar" at bounding box center [130, 98] width 25 height 15
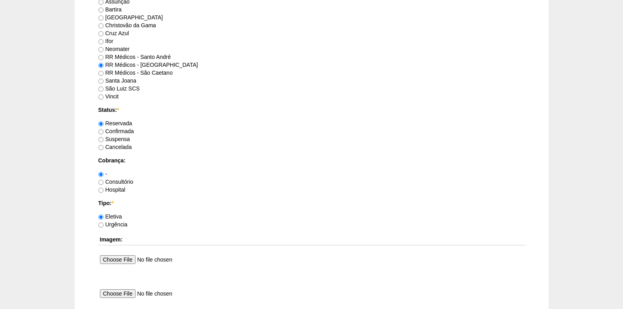
scroll to position [593, 0]
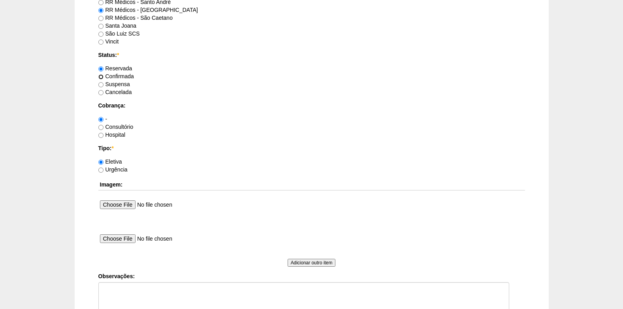
click at [102, 78] on input "Confirmada" at bounding box center [100, 76] width 5 height 5
radio input "true"
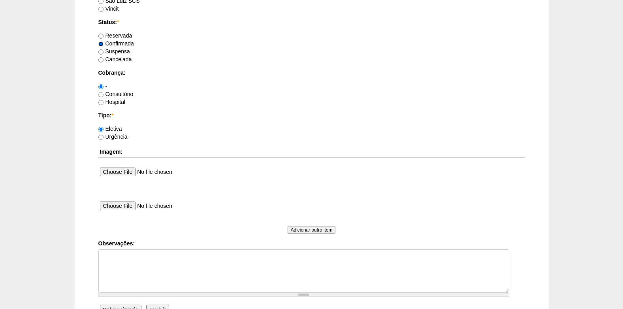
scroll to position [672, 0]
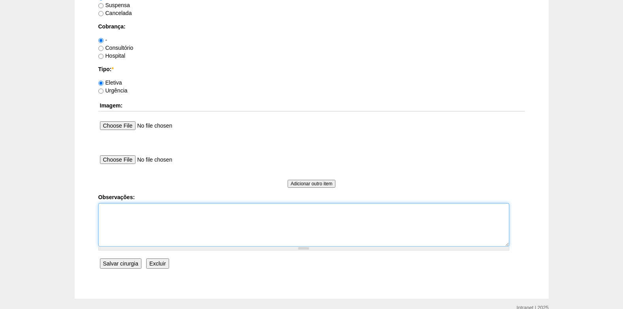
click at [113, 224] on textarea "Observações:" at bounding box center [303, 224] width 411 height 43
type textarea "c"
type textarea "COBRANÇA CONSULTÓRIO"
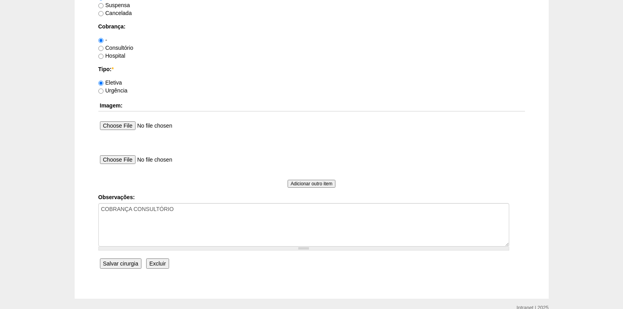
click at [111, 260] on input "Salvar cirurgia" at bounding box center [120, 263] width 41 height 10
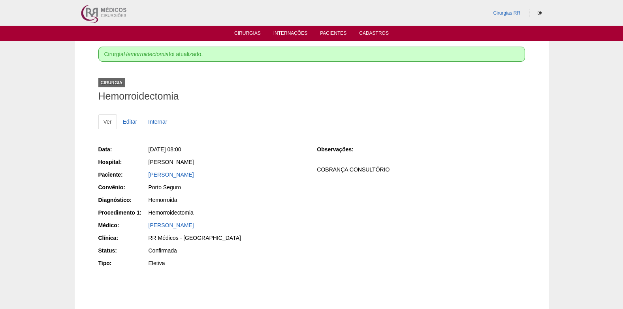
click at [244, 32] on link "Cirurgias" at bounding box center [247, 33] width 26 height 7
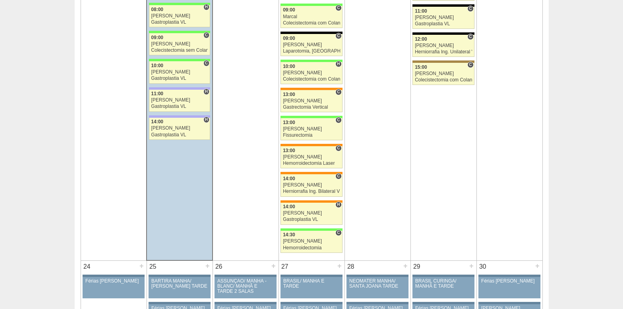
scroll to position [1501, 0]
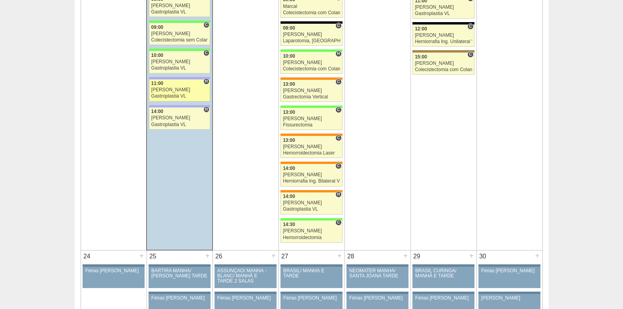
click at [174, 93] on link "88093 Bruno H 11:00 Bruno Gastroplastia VL Hospital Christóvão da Gama Christov…" at bounding box center [179, 90] width 61 height 22
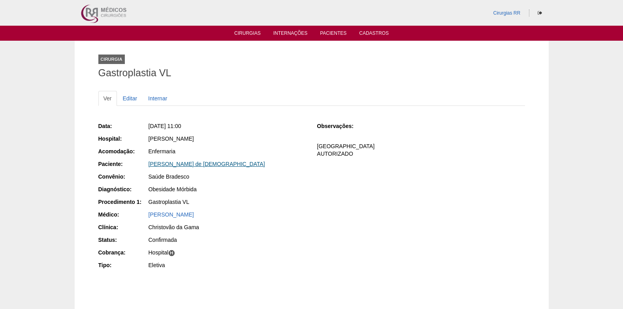
click at [196, 164] on link "Lígiane cardoso de Jesus" at bounding box center [207, 164] width 117 height 6
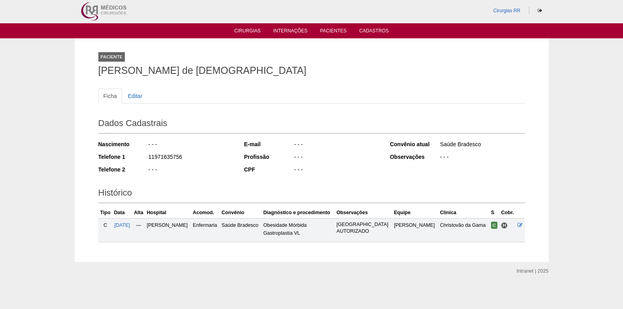
scroll to position [3, 0]
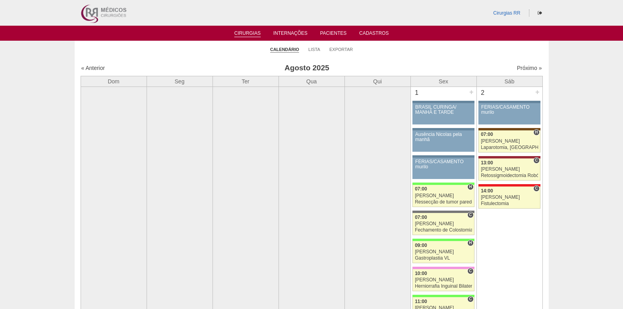
scroll to position [1501, 0]
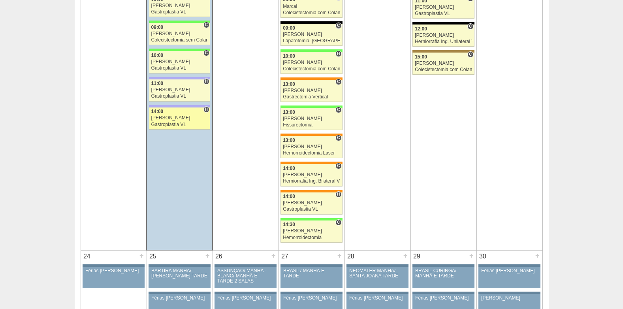
click at [179, 121] on link "87931 Bruno H 14:00 Bruno Gastroplastia VL Hospital Christóvão da Gama Christov…" at bounding box center [179, 118] width 61 height 22
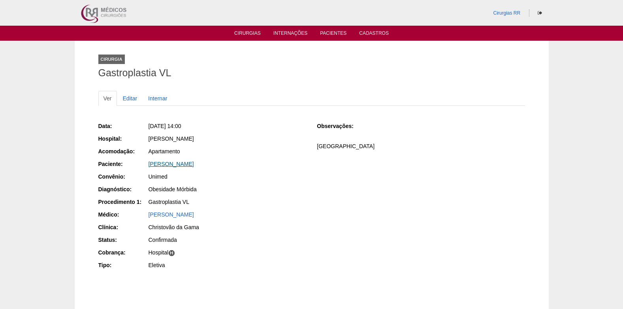
click at [177, 164] on link "[PERSON_NAME]" at bounding box center [171, 164] width 45 height 6
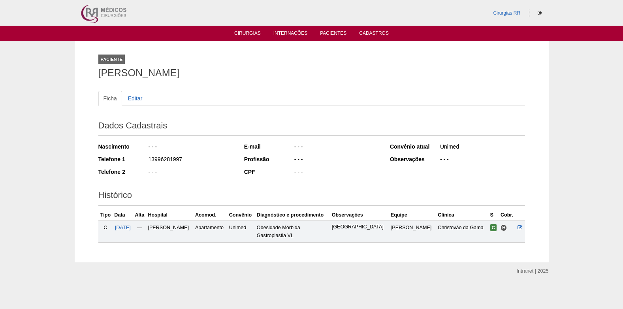
scroll to position [1, 0]
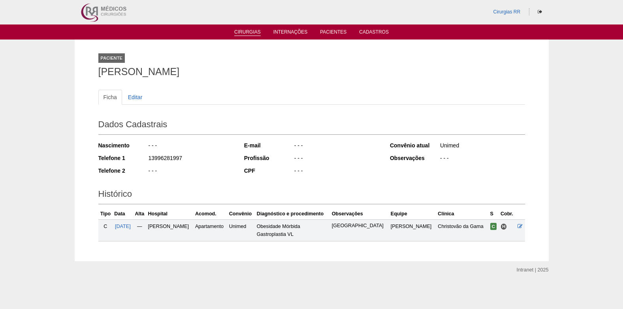
click at [243, 35] on link "Cirurgias" at bounding box center [247, 32] width 26 height 7
